Goal: Information Seeking & Learning: Learn about a topic

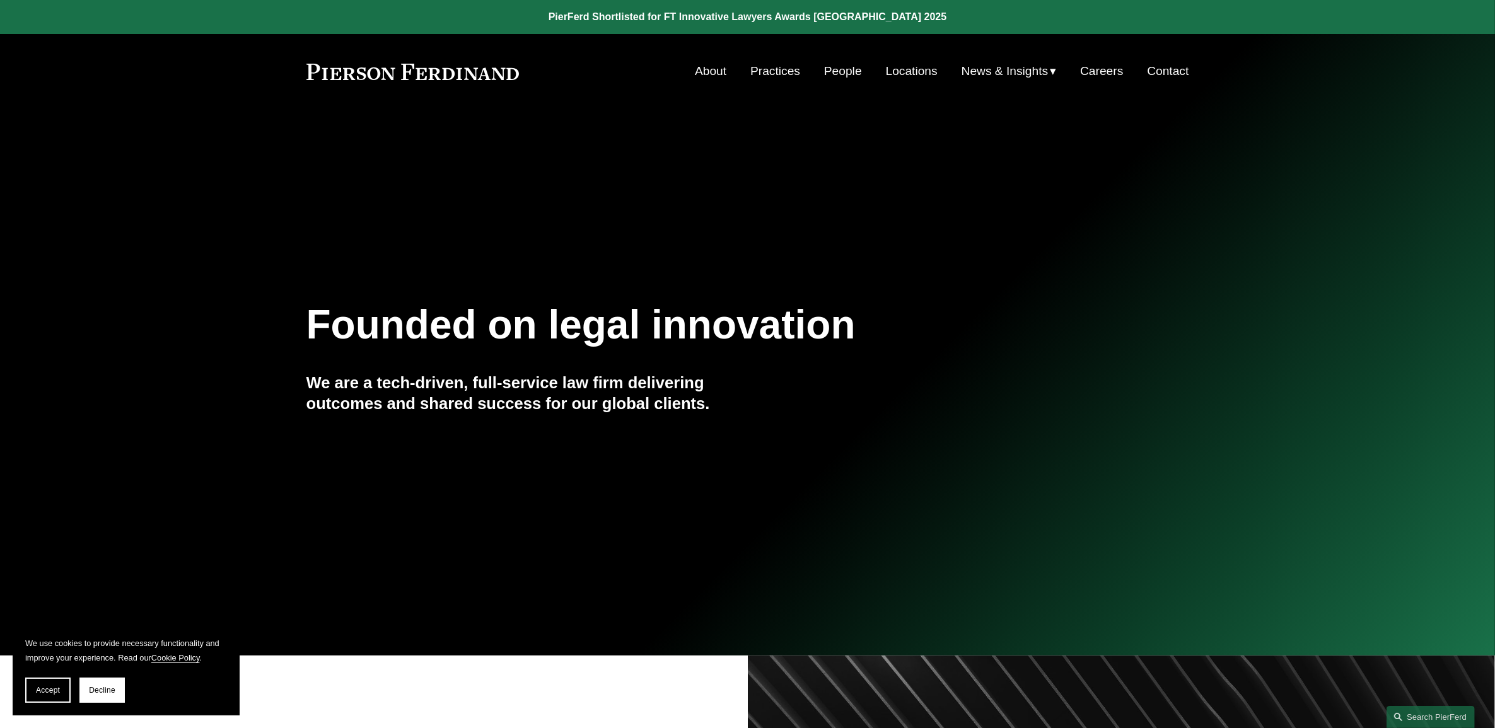
click at [824, 71] on link "People" at bounding box center [843, 71] width 38 height 24
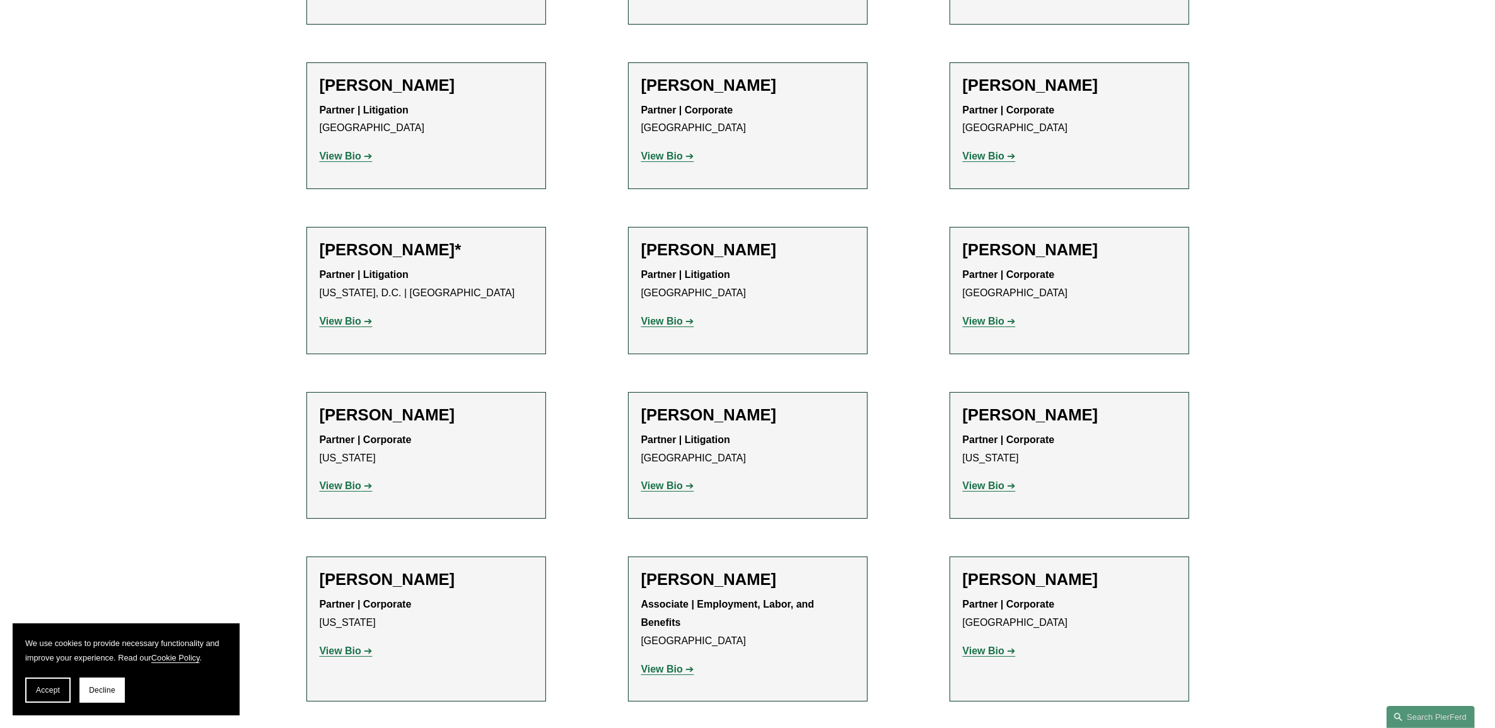
scroll to position [6564, 0]
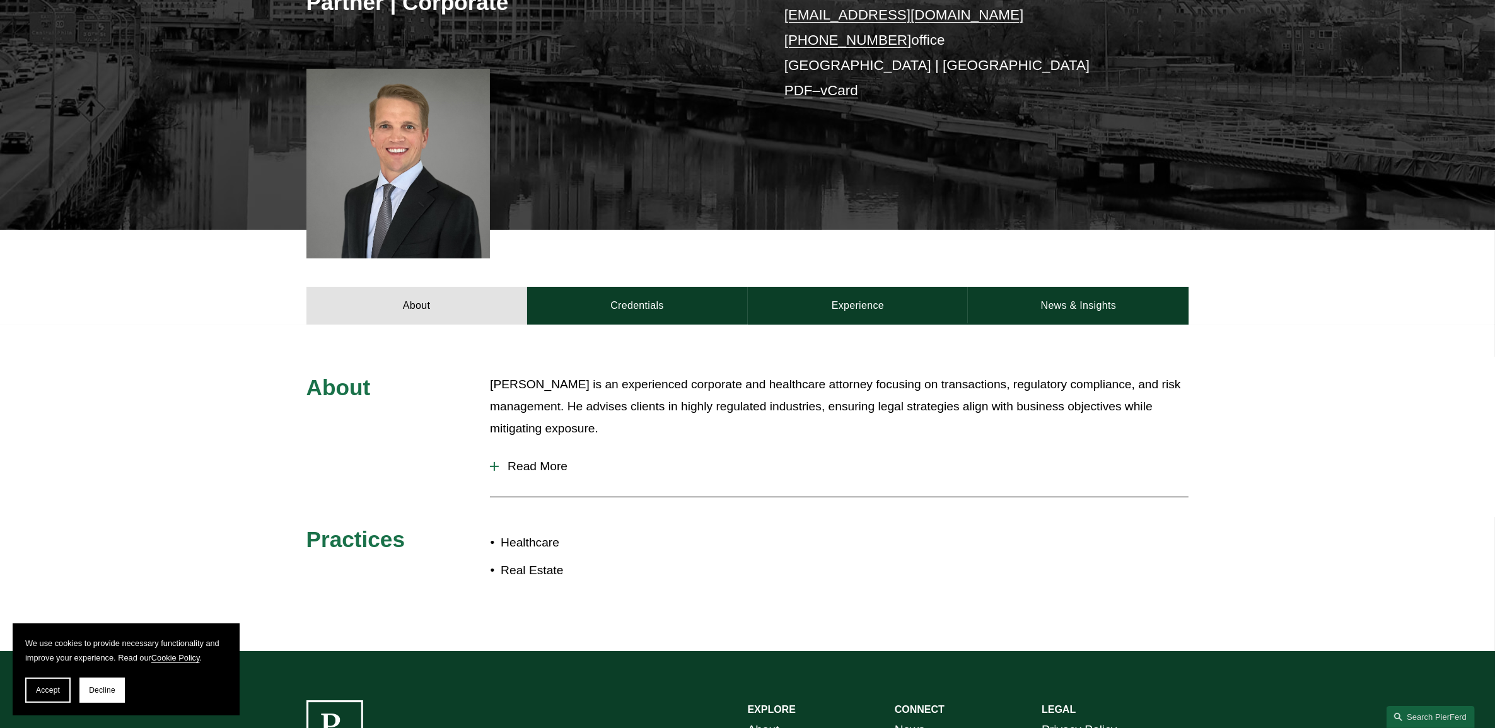
scroll to position [394, 0]
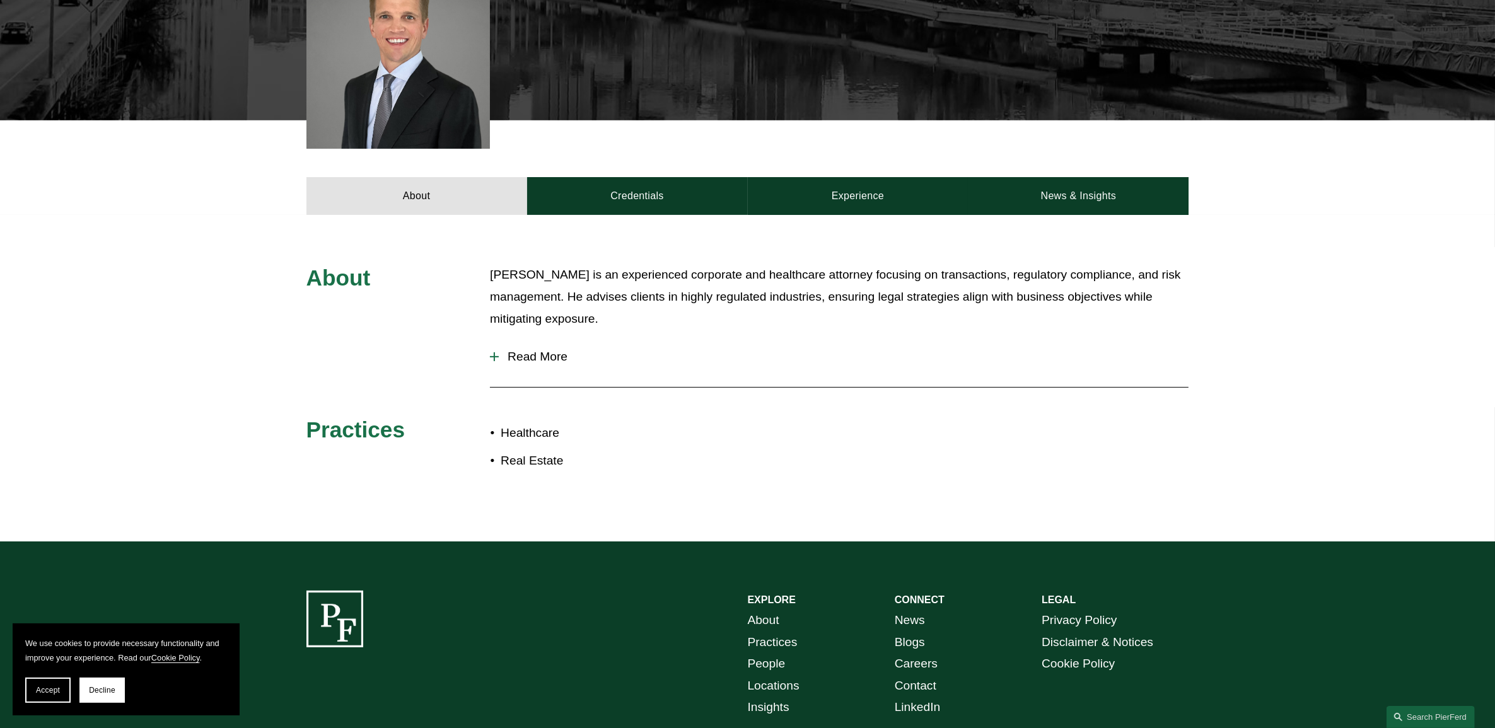
click at [547, 348] on button "Read More" at bounding box center [839, 357] width 699 height 33
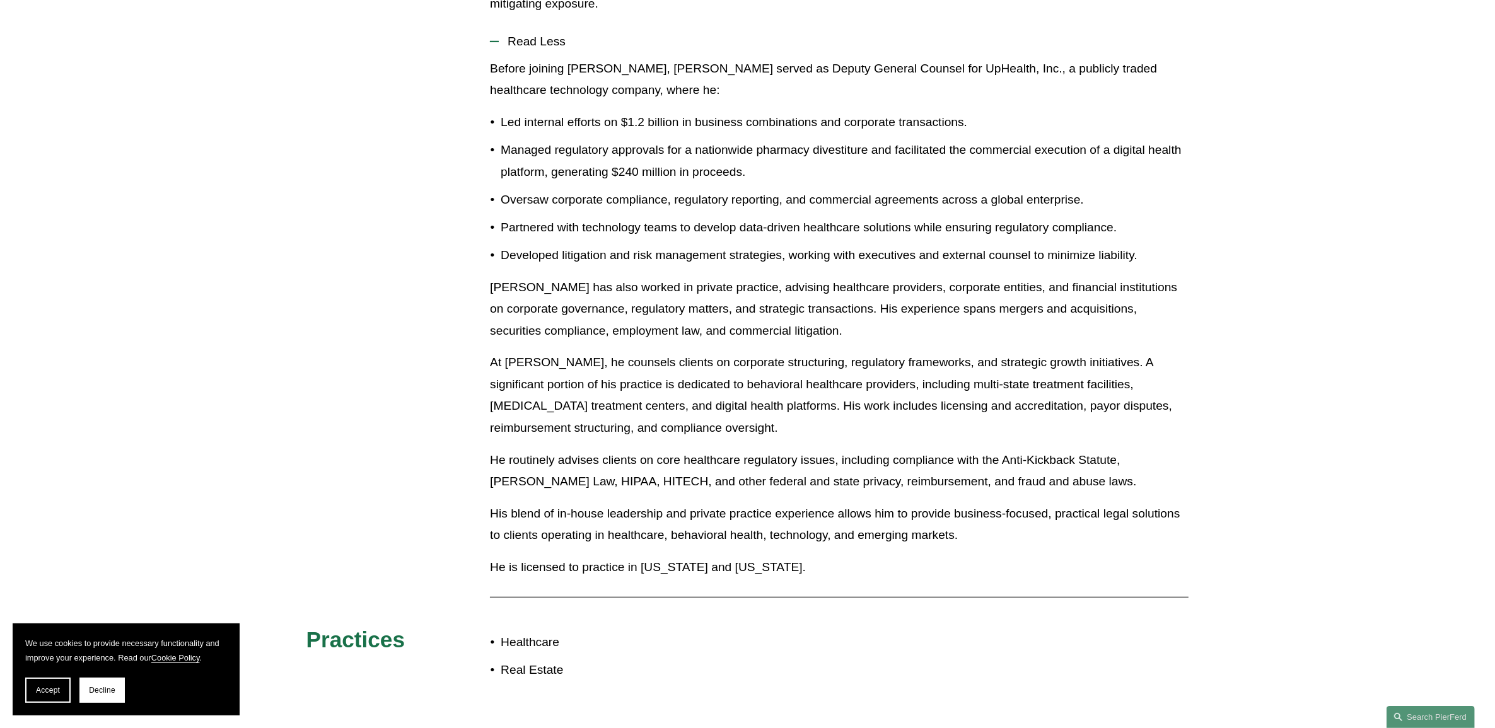
scroll to position [788, 0]
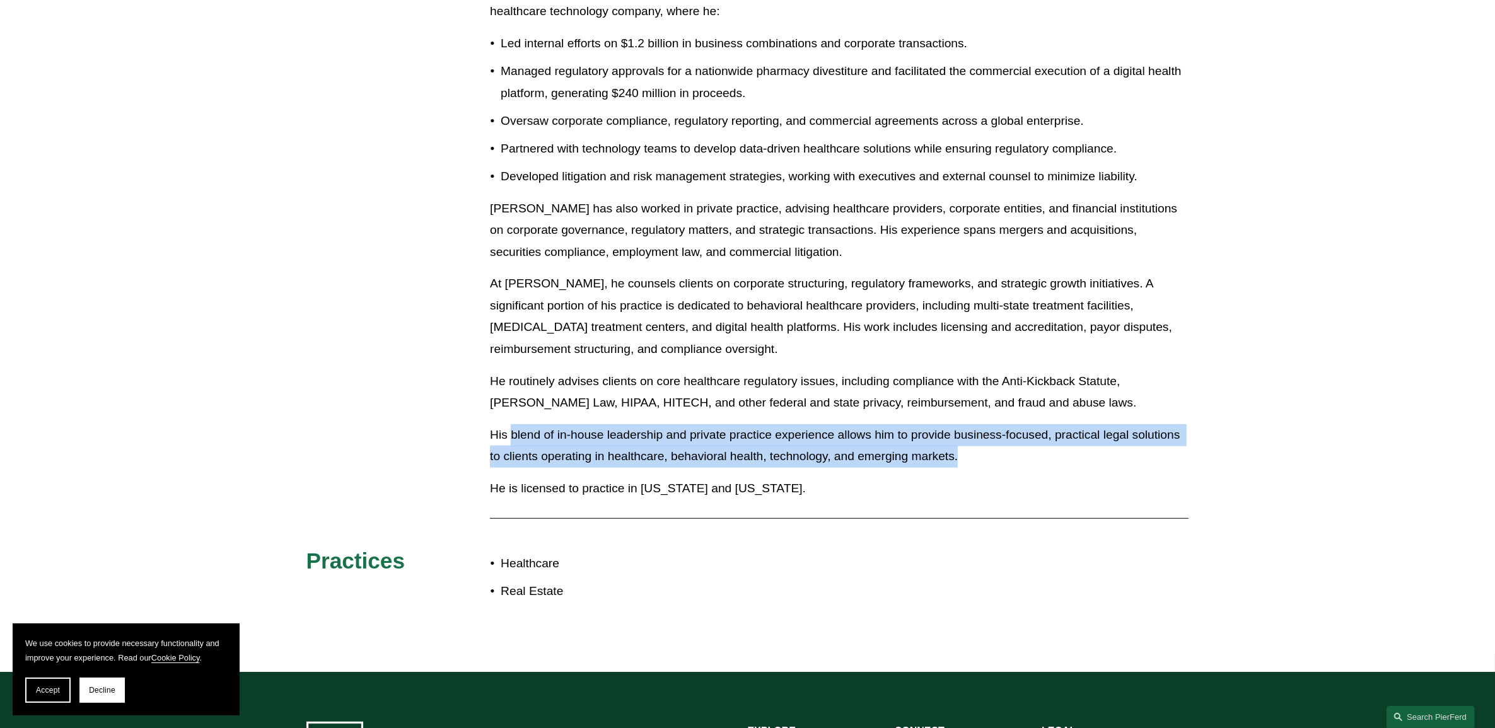
drag, startPoint x: 511, startPoint y: 440, endPoint x: 1140, endPoint y: 449, distance: 628.2
click at [1140, 449] on p "His blend of in-house leadership and private practice experience allows him to …" at bounding box center [839, 446] width 699 height 44
drag, startPoint x: 1140, startPoint y: 449, endPoint x: 1133, endPoint y: 454, distance: 8.1
click at [1137, 452] on p "His blend of in-house leadership and private practice experience allows him to …" at bounding box center [839, 446] width 699 height 44
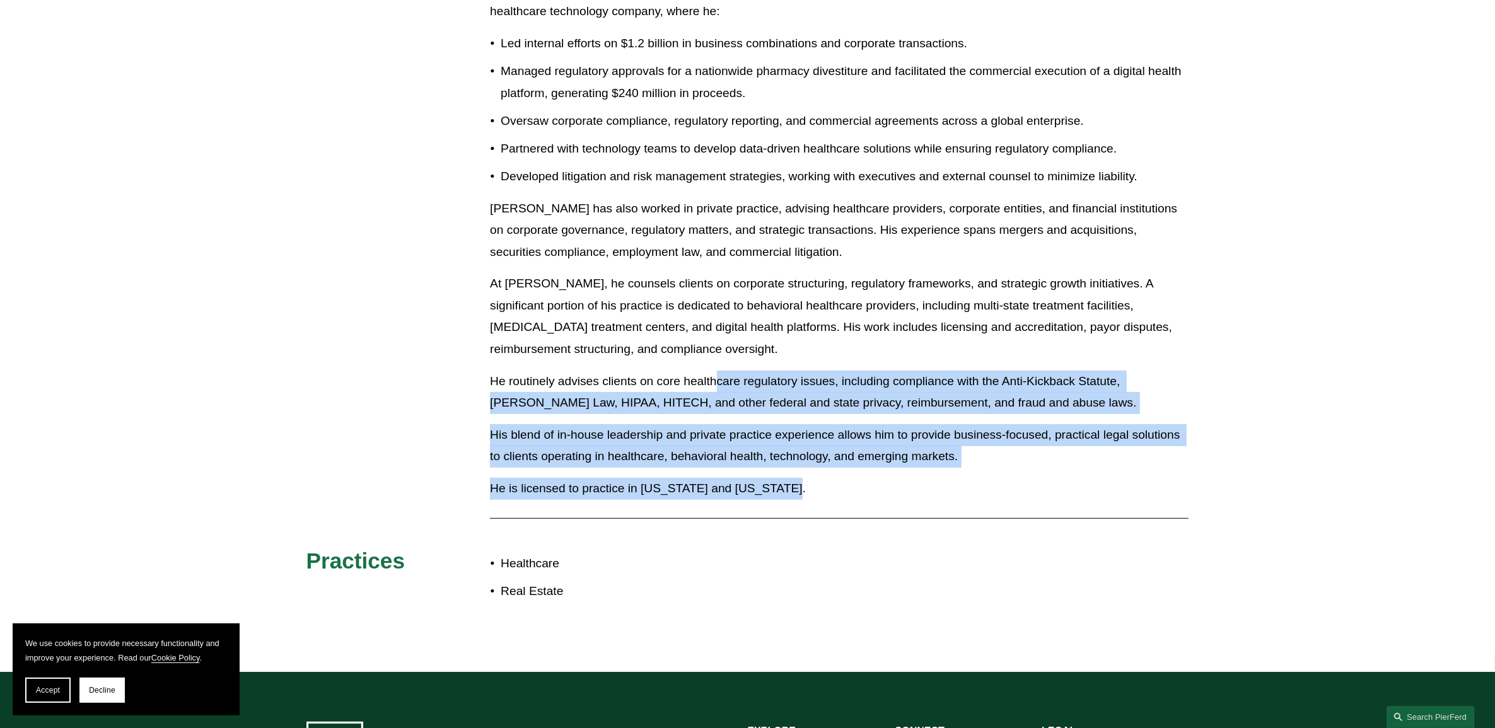
drag, startPoint x: 913, startPoint y: 484, endPoint x: 682, endPoint y: 351, distance: 267.3
click at [682, 351] on div "Before joining Pierson Ferdinand LLP, Benjamin served as Deputy General Counsel…" at bounding box center [839, 244] width 699 height 530
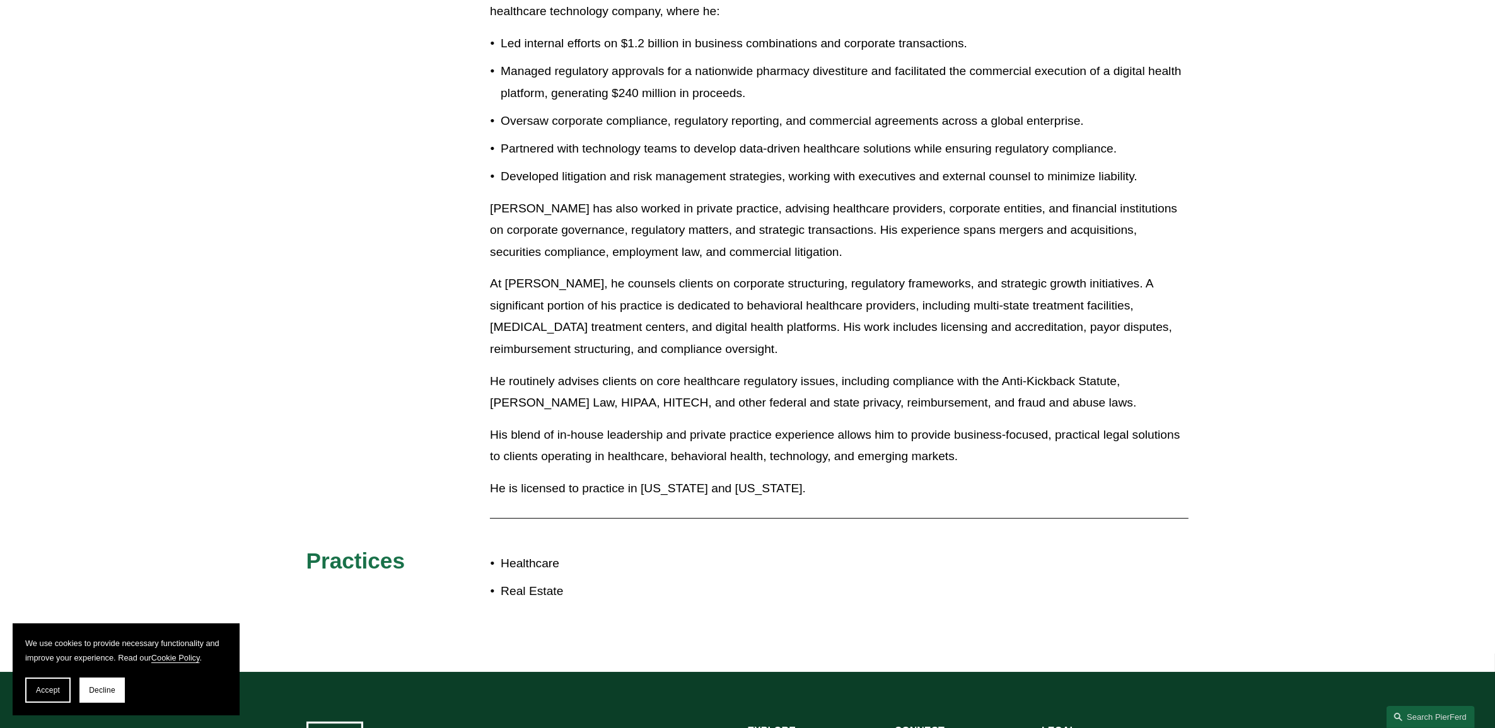
drag, startPoint x: 682, startPoint y: 351, endPoint x: 653, endPoint y: 284, distance: 72.3
click at [653, 284] on p "At Pierson Ferdinand LLP, he counsels clients on corporate structuring, regulat…" at bounding box center [839, 316] width 699 height 87
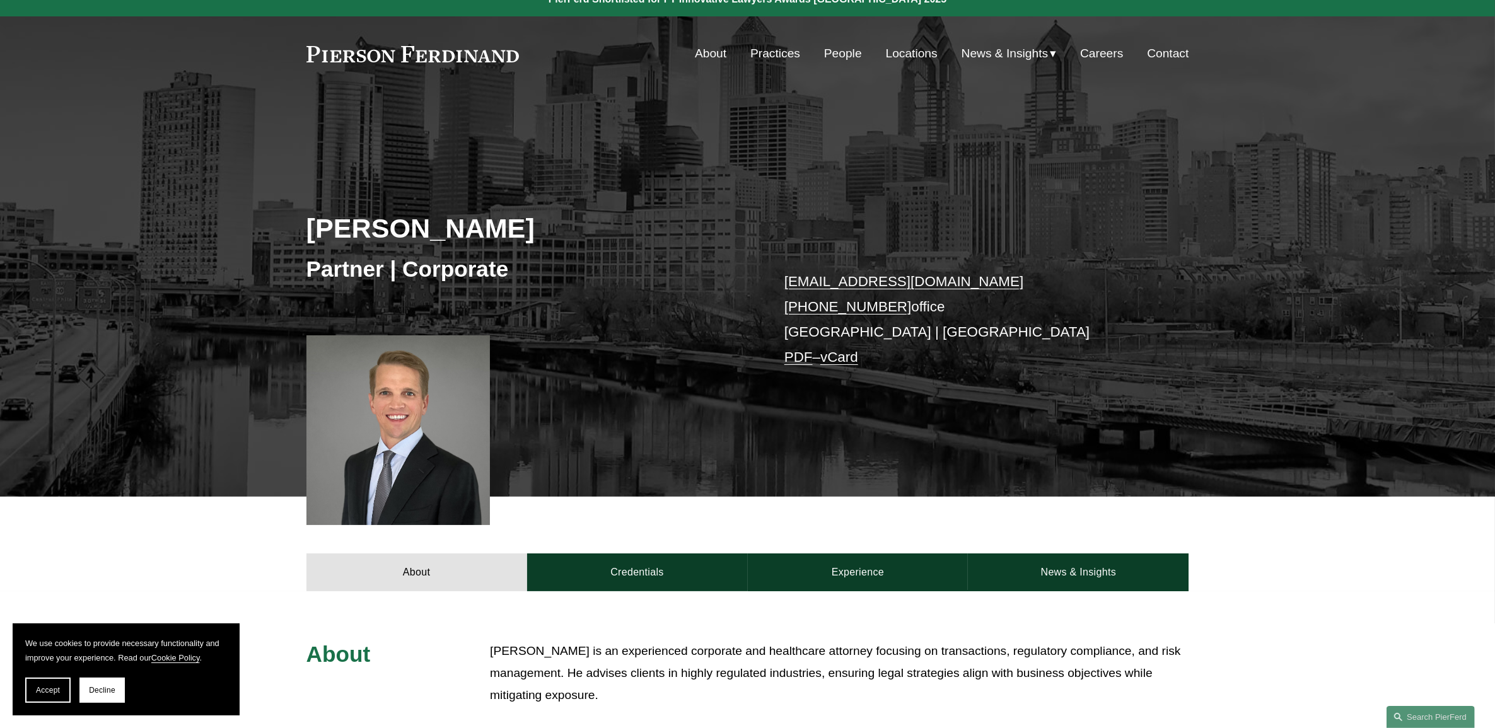
scroll to position [0, 0]
